Goal: Navigation & Orientation: Find specific page/section

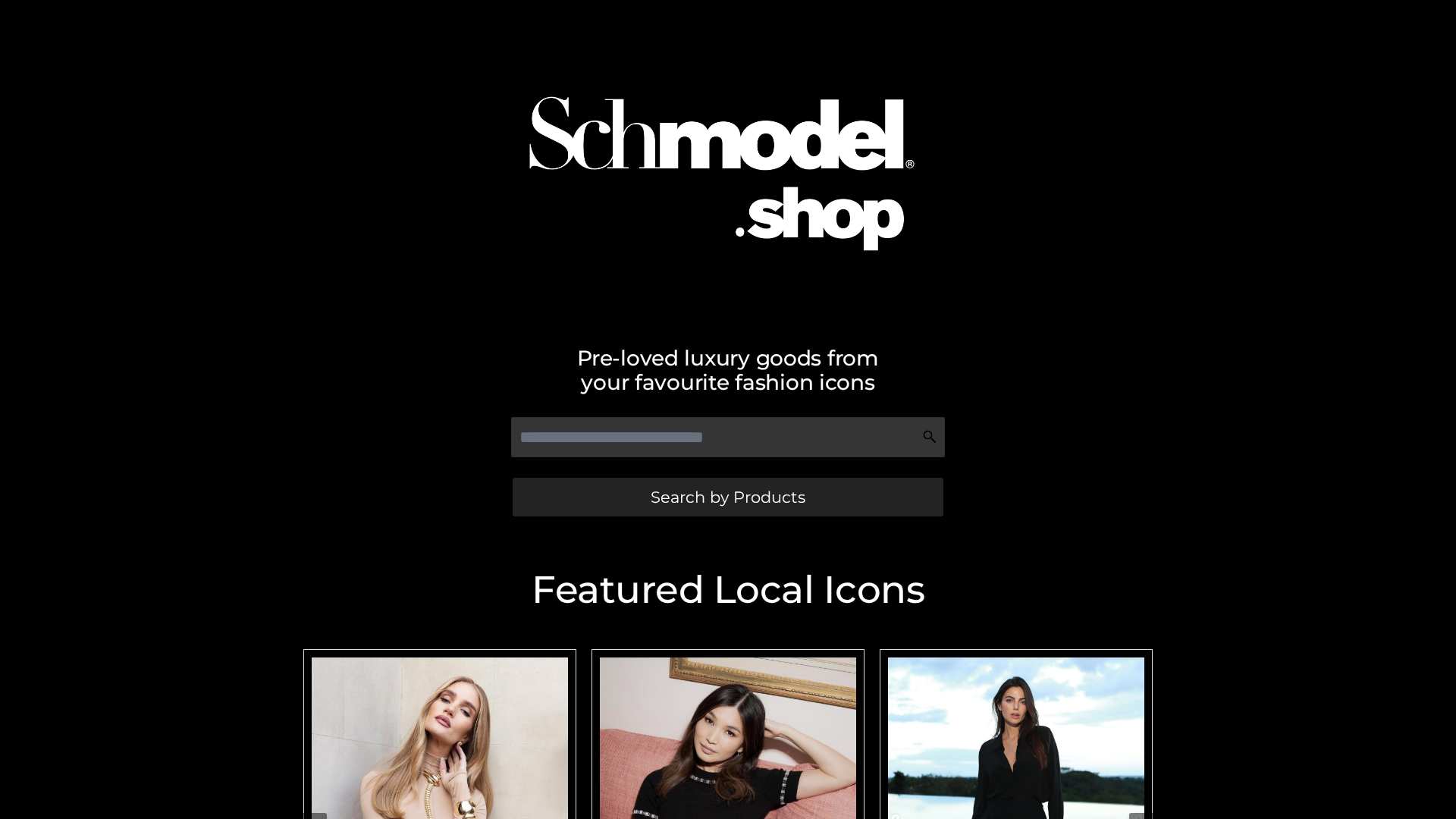
click at [728, 497] on span "Search by Products" at bounding box center [728, 497] width 155 height 16
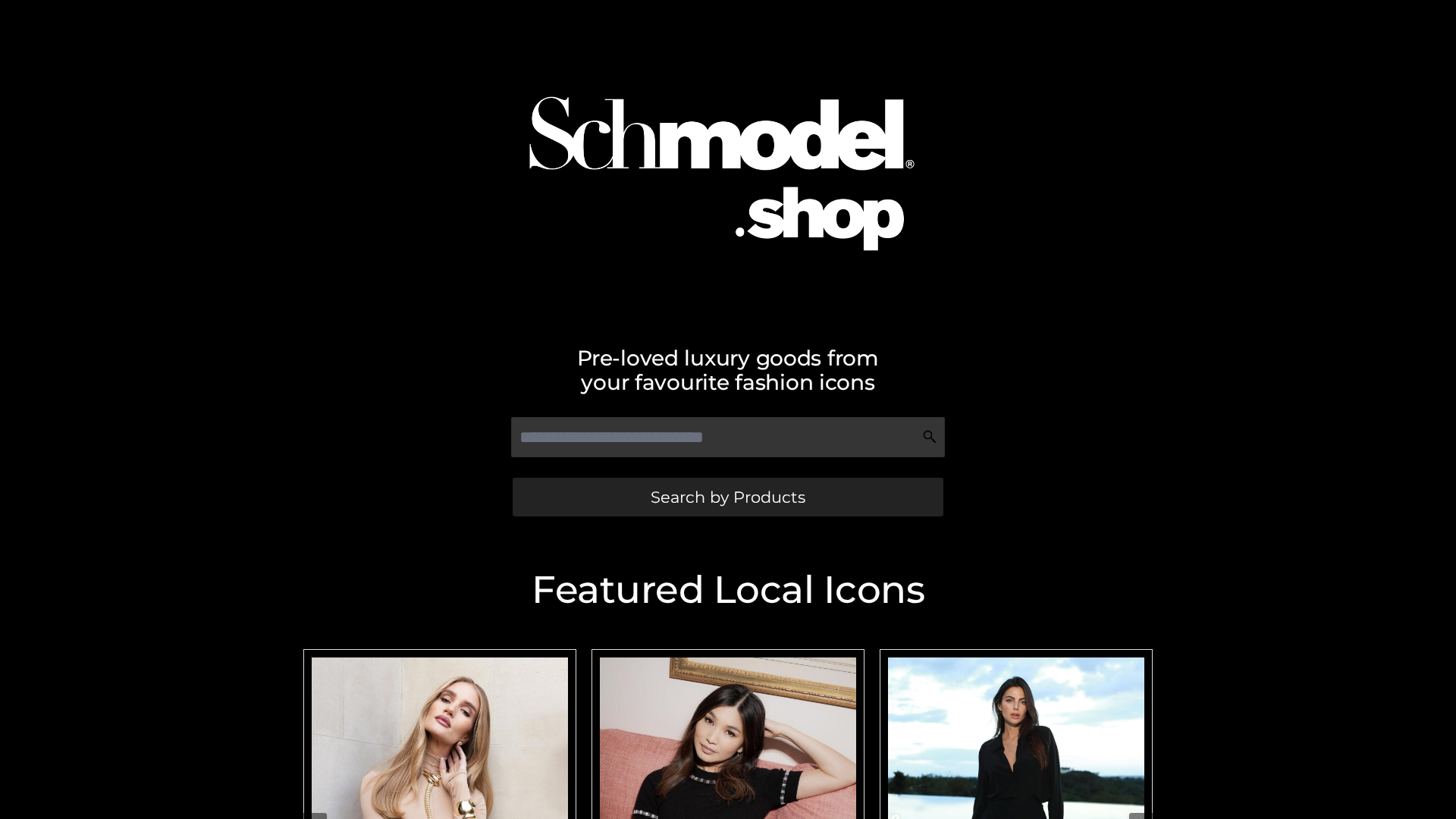
click at [728, 497] on span "Search by Products" at bounding box center [728, 497] width 155 height 16
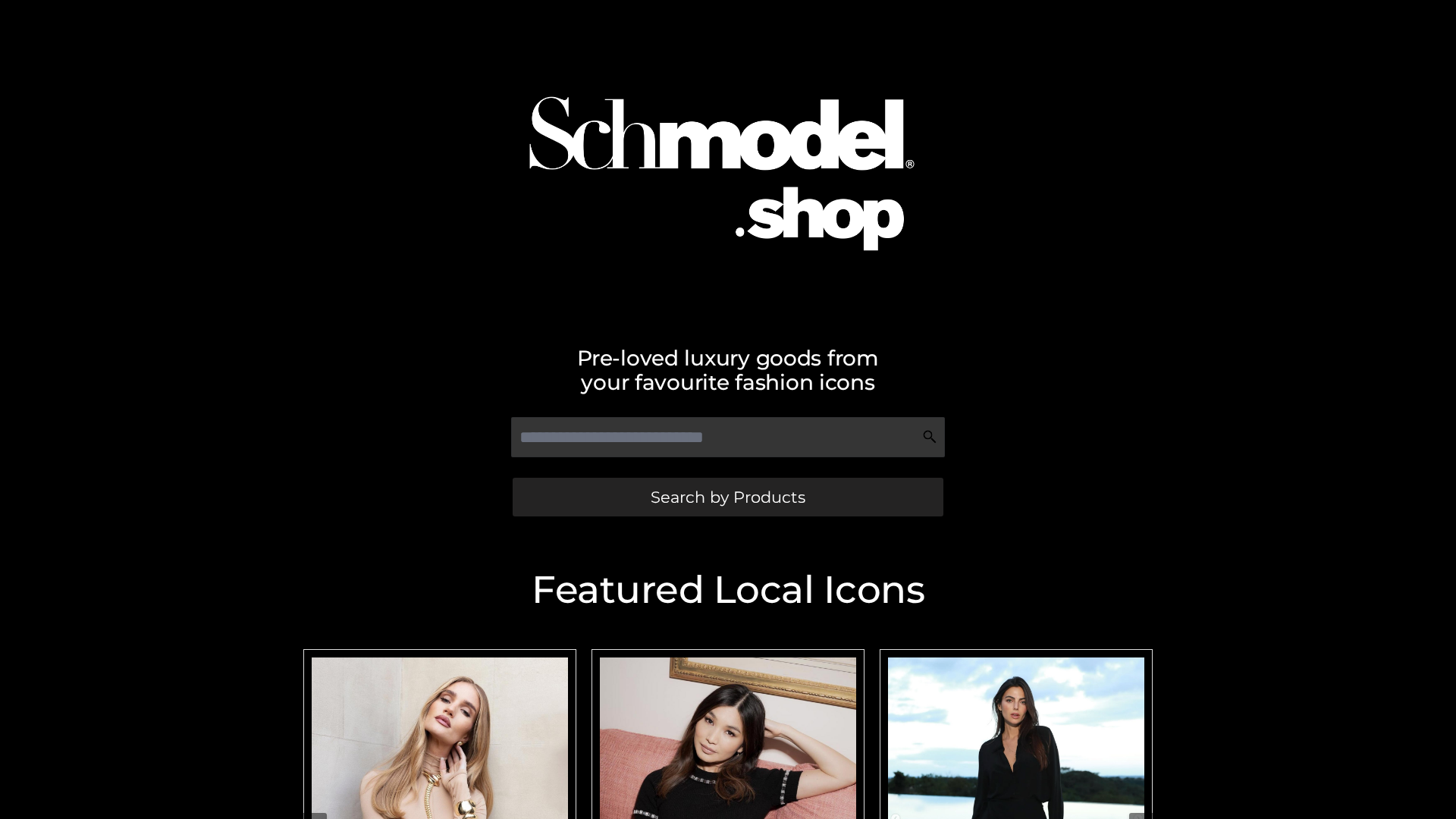
click at [728, 497] on span "Search by Products" at bounding box center [728, 497] width 155 height 16
